Goal: Navigation & Orientation: Find specific page/section

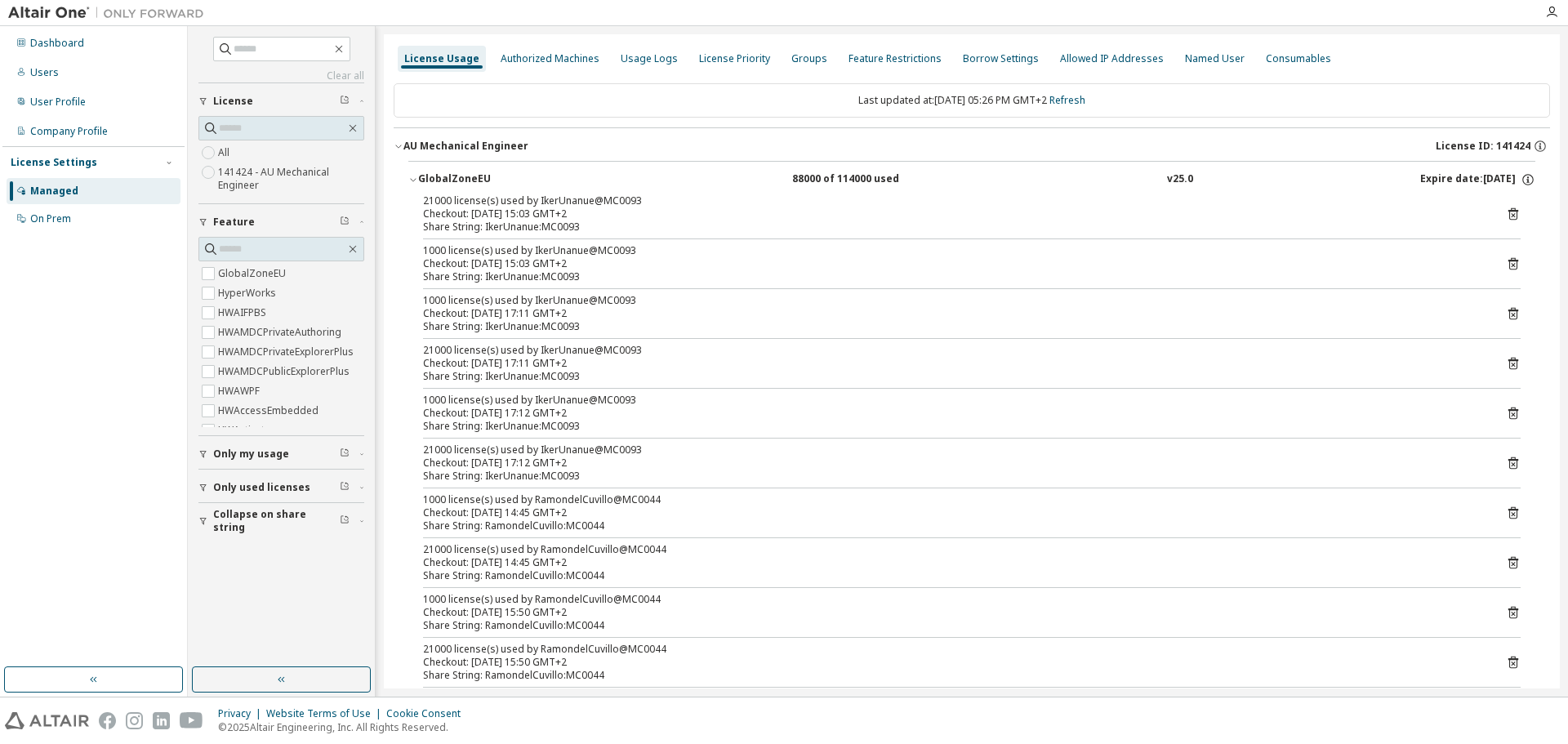
scroll to position [817, 0]
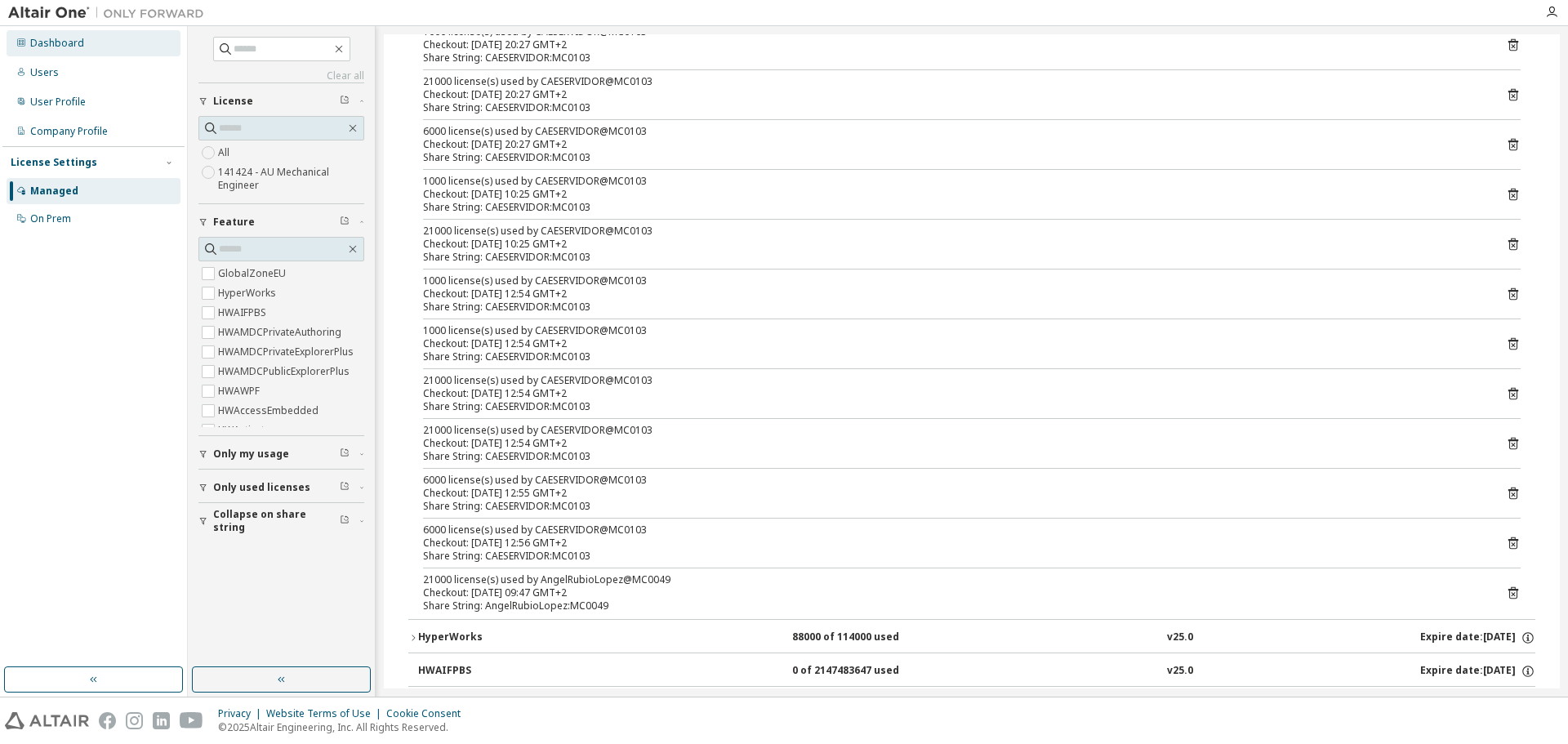
click at [54, 38] on div "Dashboard" at bounding box center [57, 44] width 54 height 13
